Goal: Task Accomplishment & Management: Manage account settings

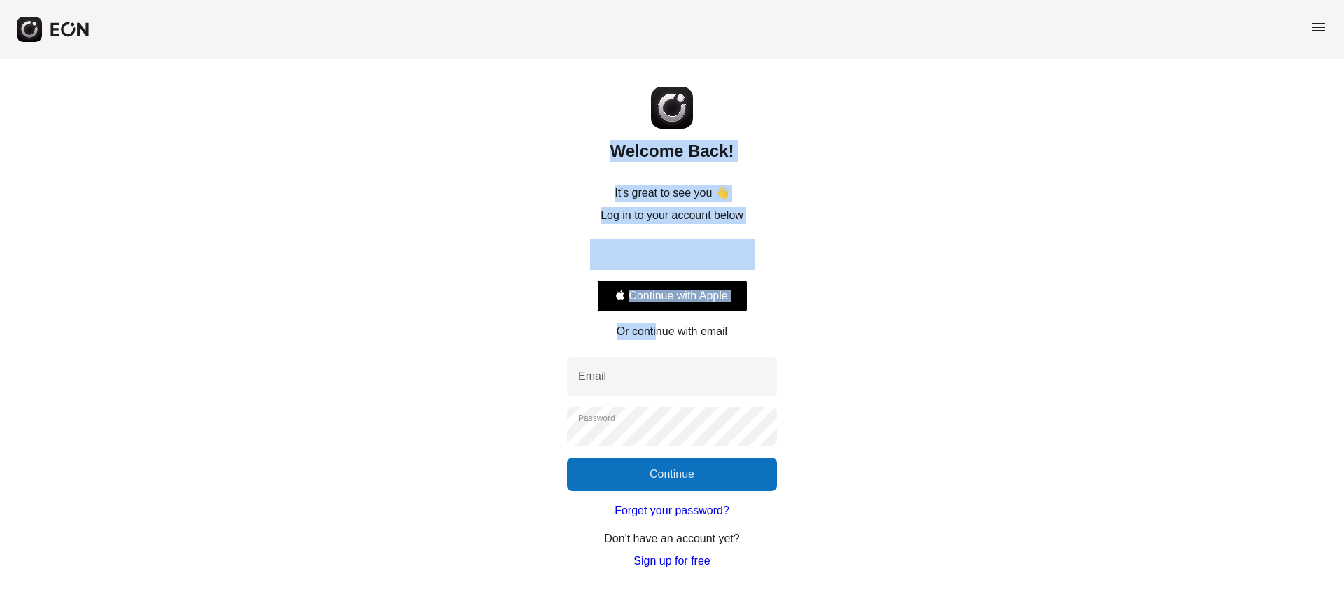
drag, startPoint x: 657, startPoint y: 344, endPoint x: 1146, endPoint y: 51, distance: 570.0
click at [1146, 51] on div "menu Welcome Back! It's great to see you 👋 Log in to your account below Continu…" at bounding box center [672, 285] width 1344 height 570
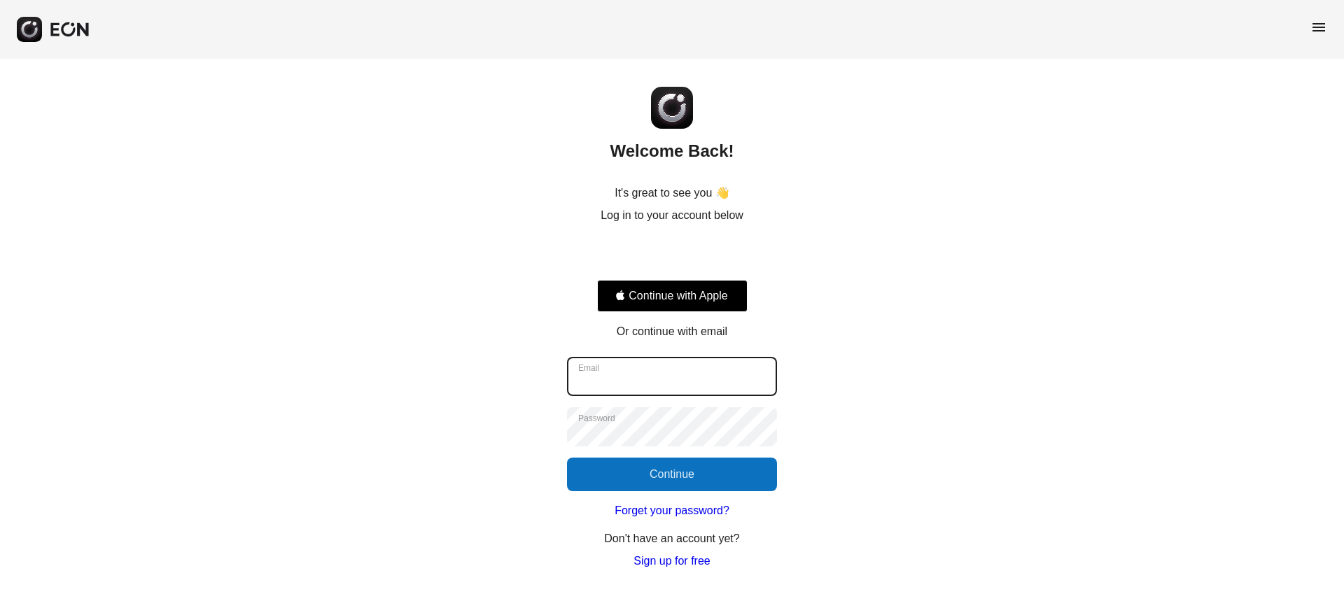
click at [629, 368] on input "Email" at bounding box center [672, 376] width 210 height 39
type input "**********"
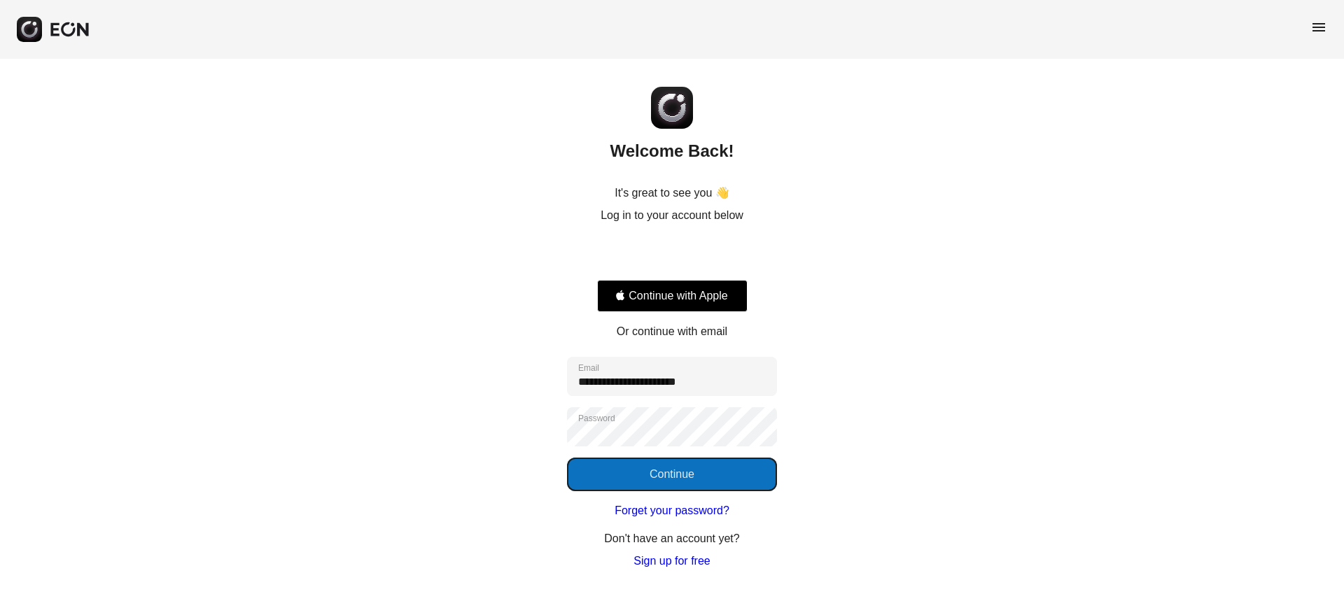
click at [701, 471] on button "Continue" at bounding box center [672, 475] width 210 height 34
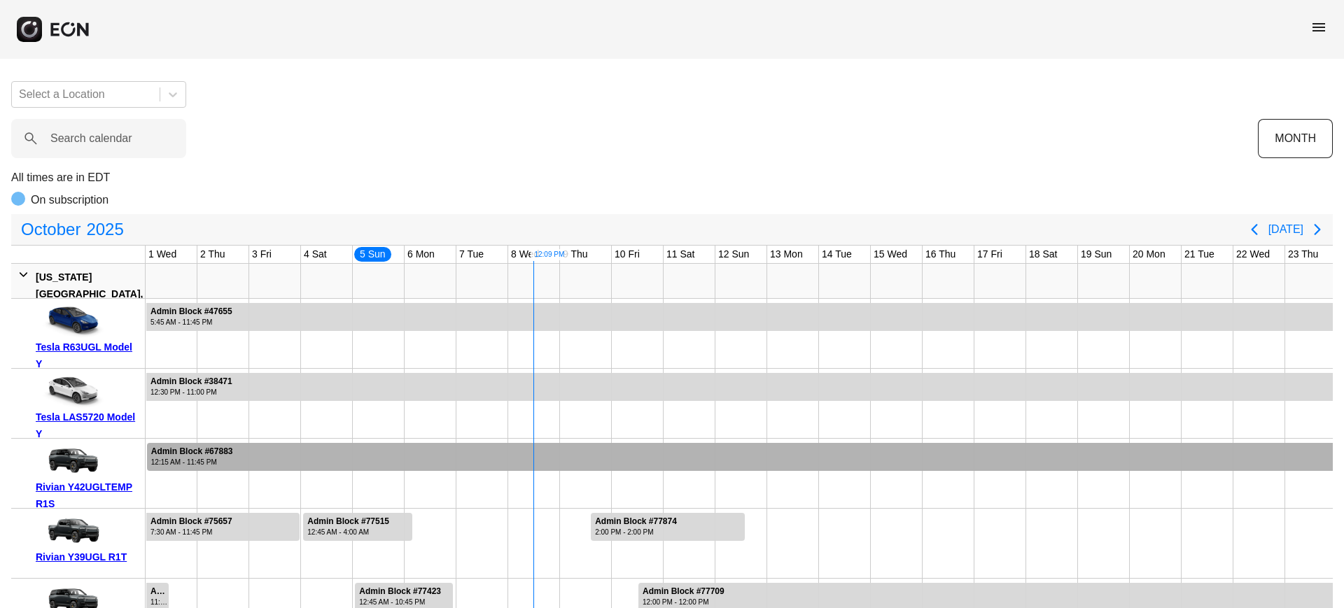
scroll to position [0, 208]
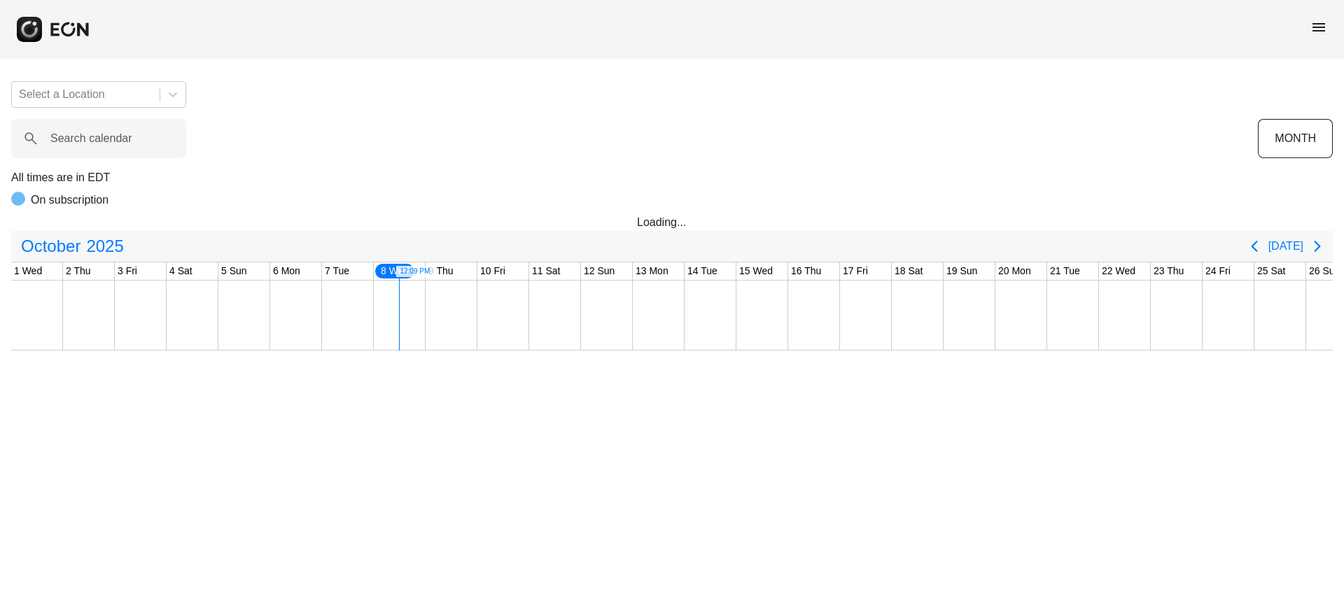
scroll to position [0, 284]
